Goal: Task Accomplishment & Management: Use online tool/utility

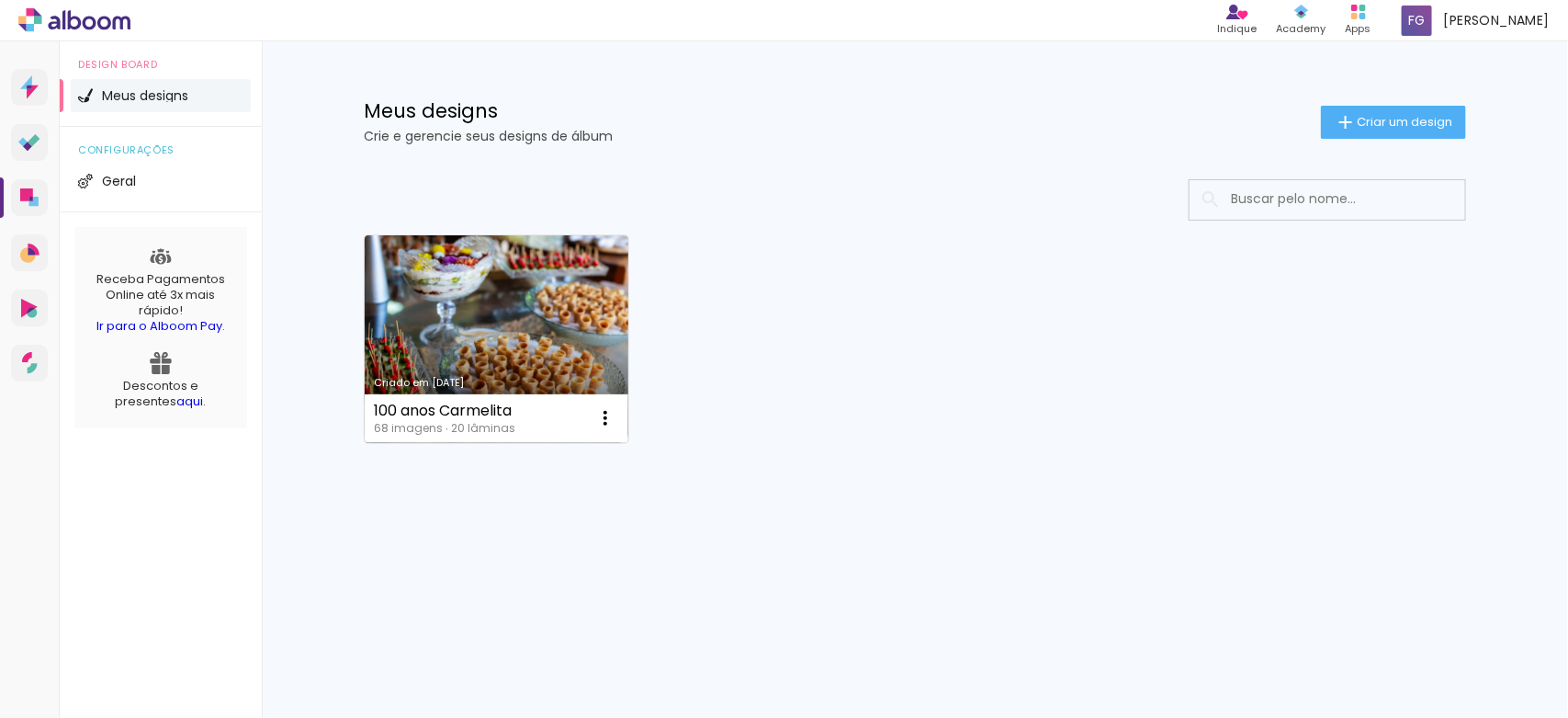
click at [490, 322] on link "Criado em [DATE]" at bounding box center [497, 339] width 264 height 207
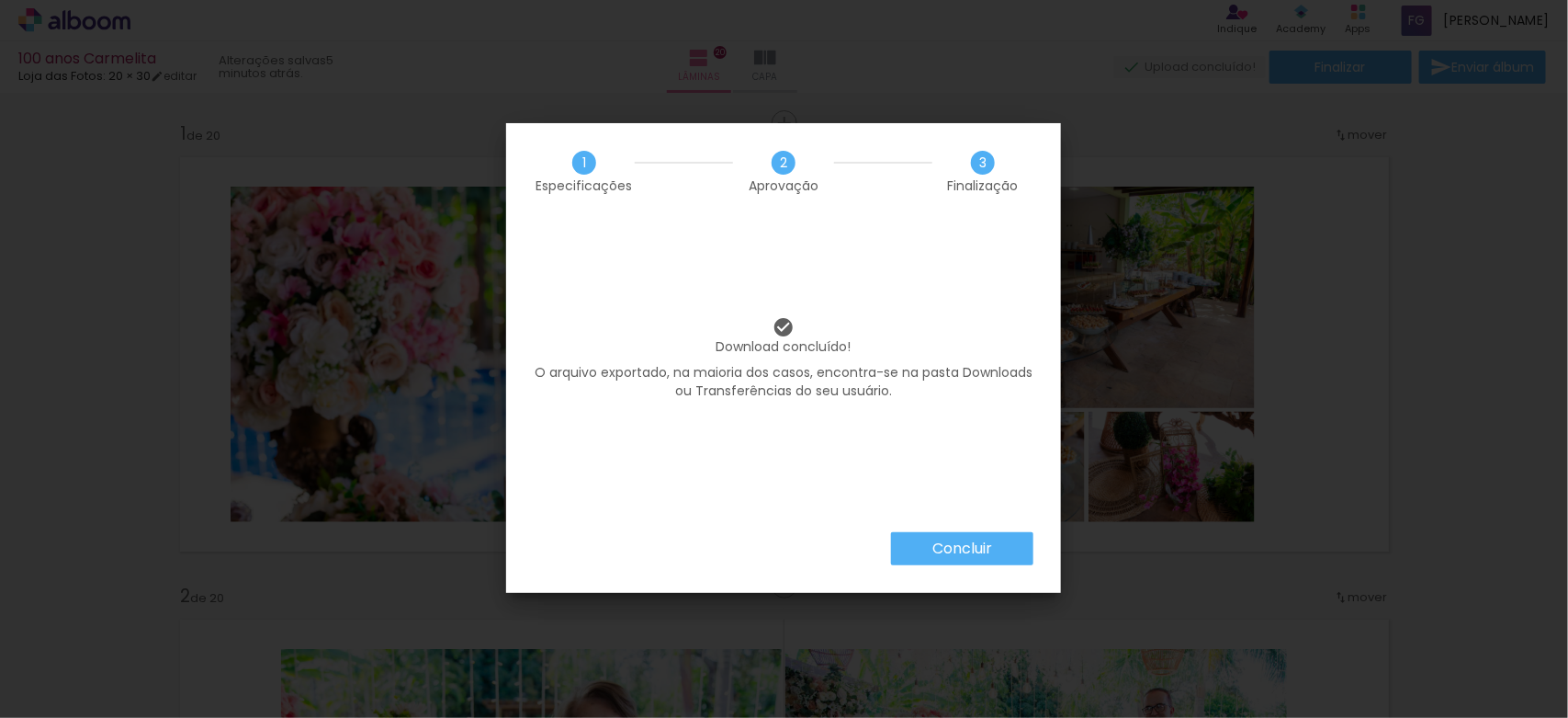
click at [0, 0] on slot "Concluir" at bounding box center [0, 0] width 0 height 0
